Goal: Information Seeking & Learning: Learn about a topic

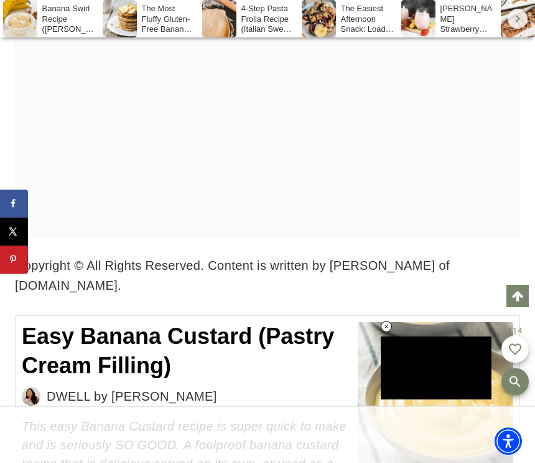
scroll to position [5824, 0]
